Goal: Find specific page/section

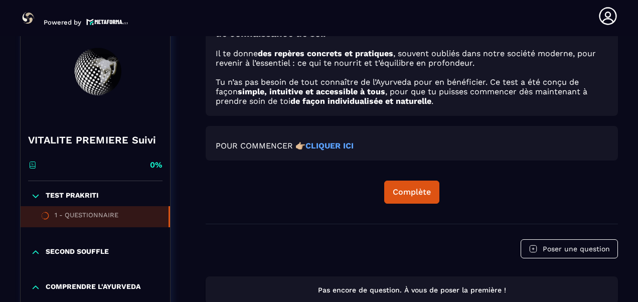
scroll to position [797, 0]
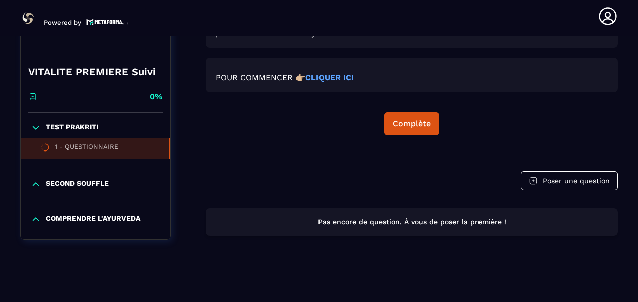
click at [40, 219] on icon at bounding box center [36, 219] width 10 height 10
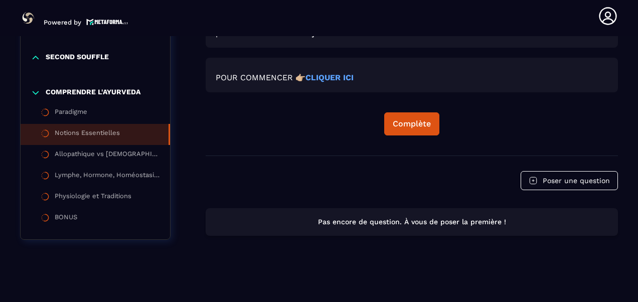
click at [76, 132] on div "Notions Essentielles" at bounding box center [87, 134] width 65 height 11
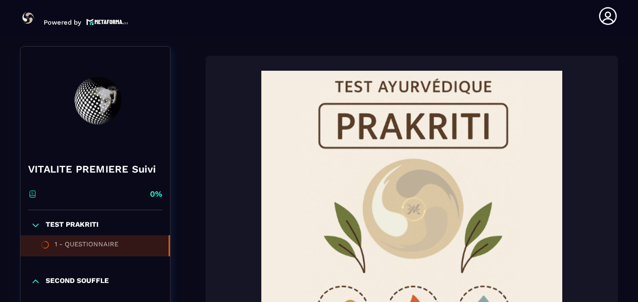
scroll to position [104, 0]
